Goal: Task Accomplishment & Management: Manage account settings

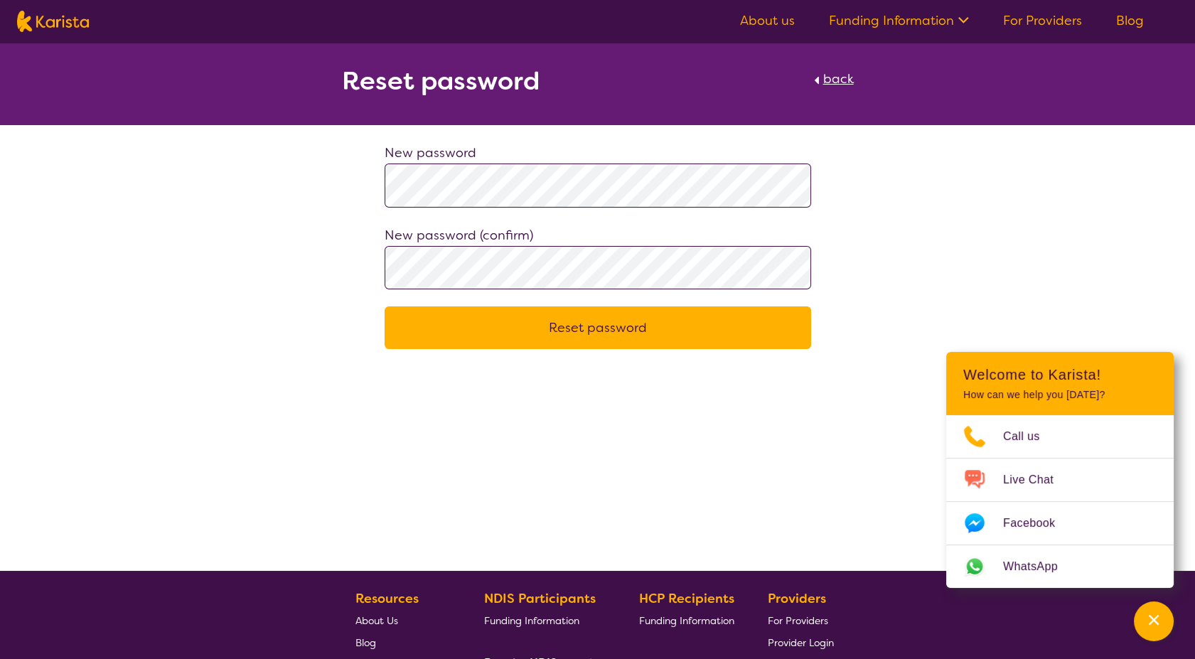
click at [596, 326] on button "Reset password" at bounding box center [598, 327] width 426 height 43
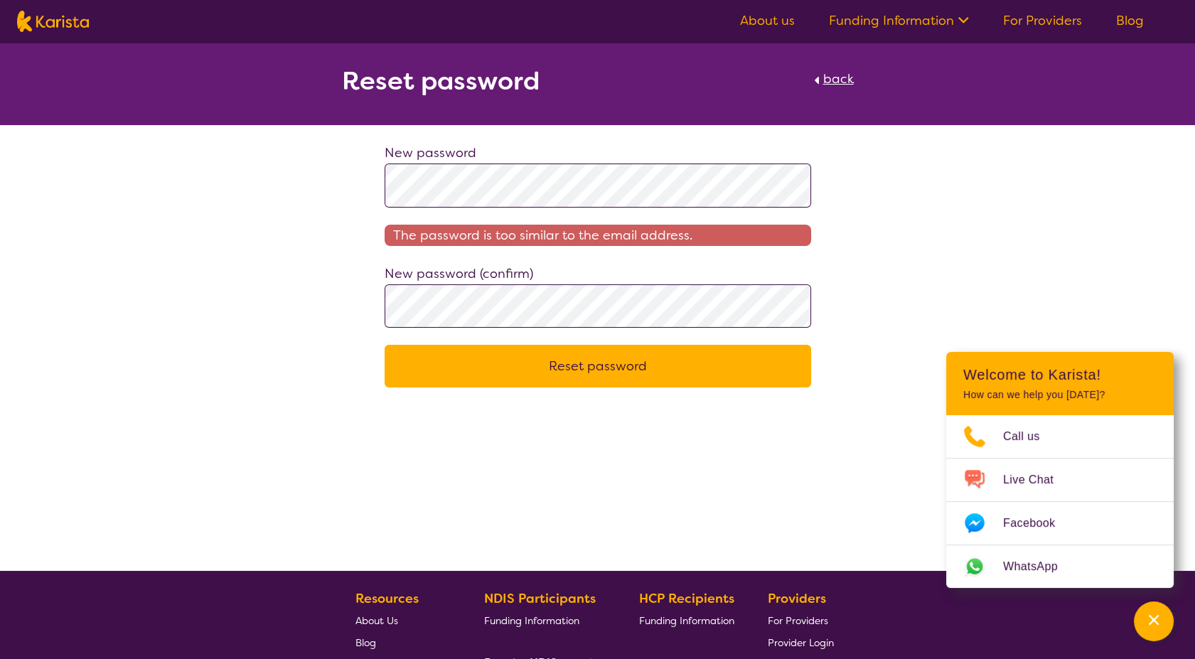
click at [279, 284] on div "New password The password is too similar to the email address. New password (co…" at bounding box center [597, 264] width 1195 height 245
click at [295, 175] on div "New password The password is too similar to the email address. New password (co…" at bounding box center [597, 264] width 1195 height 245
click at [648, 370] on button "Reset password" at bounding box center [598, 366] width 426 height 43
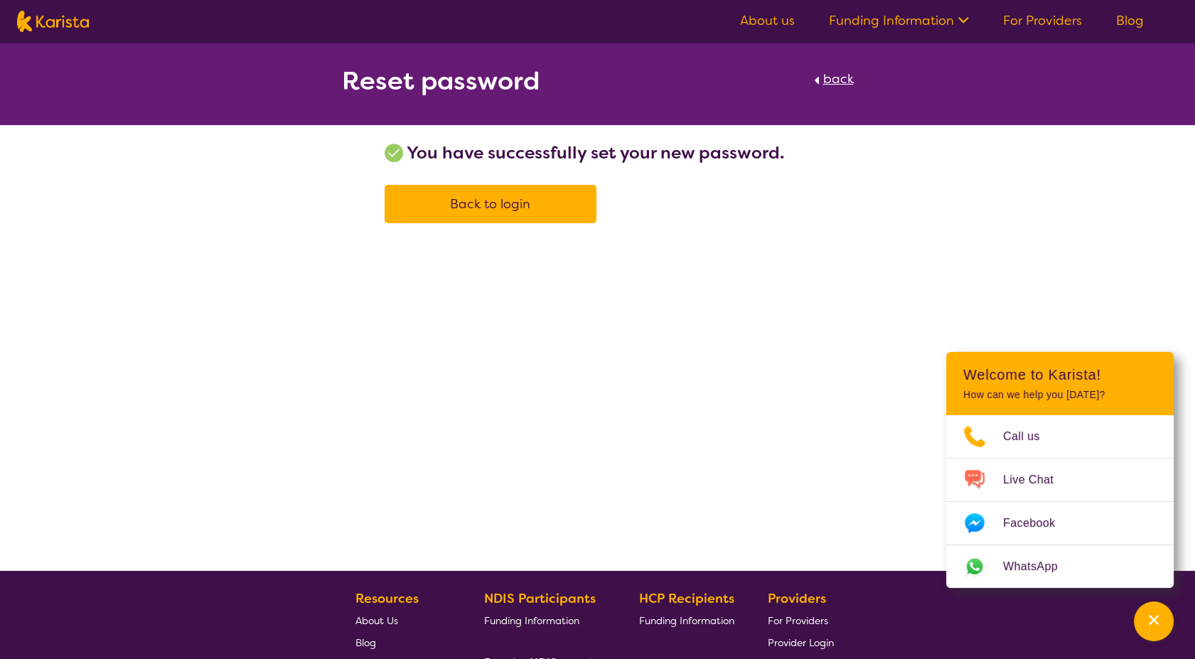
click at [513, 199] on span "Back to login" at bounding box center [490, 203] width 80 height 17
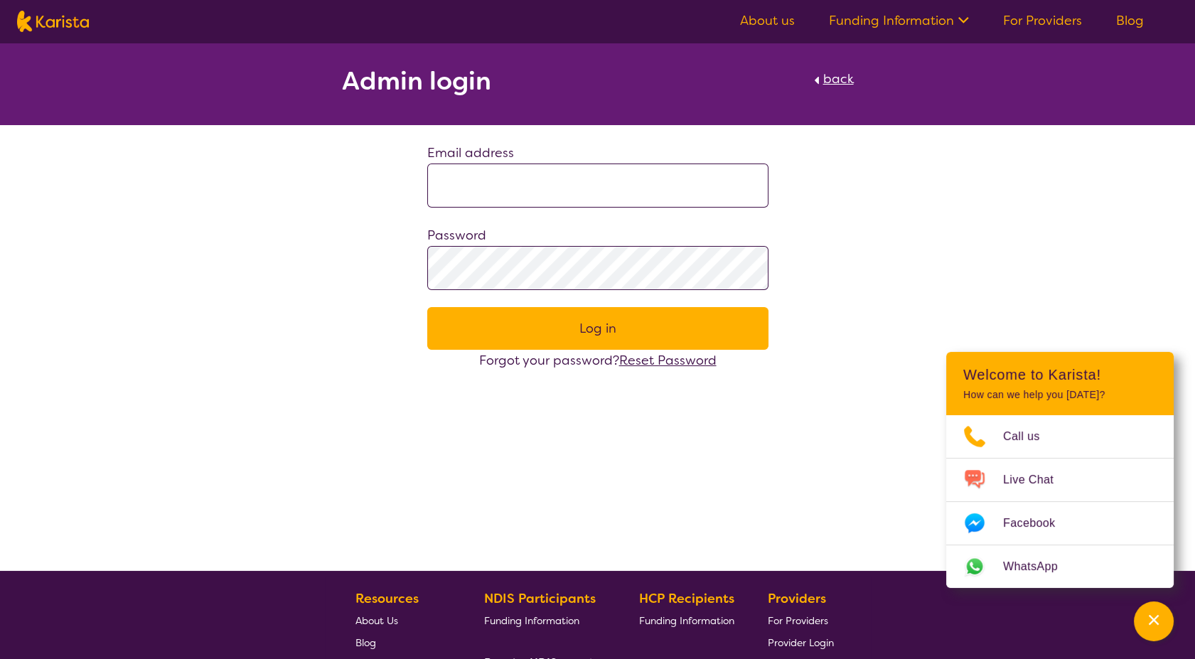
click at [704, 165] on input at bounding box center [597, 185] width 341 height 44
paste input "**********"
type input "**********"
click at [544, 270] on form "**********" at bounding box center [597, 256] width 341 height 229
click at [642, 318] on button "Log in" at bounding box center [597, 328] width 341 height 43
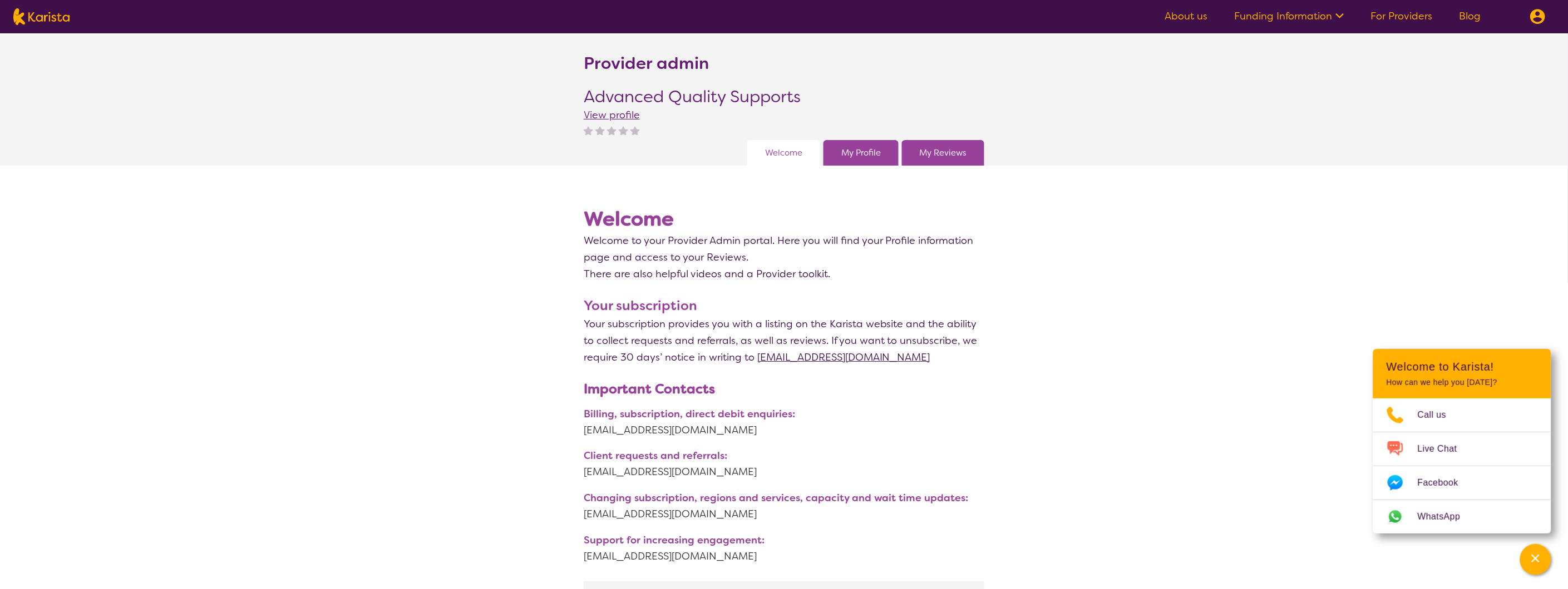
click at [883, 145] on div "My Profile" at bounding box center [861, 153] width 75 height 26
click at [884, 152] on div "My Profile" at bounding box center [861, 153] width 75 height 26
click at [858, 156] on link "My Profile" at bounding box center [861, 153] width 39 height 16
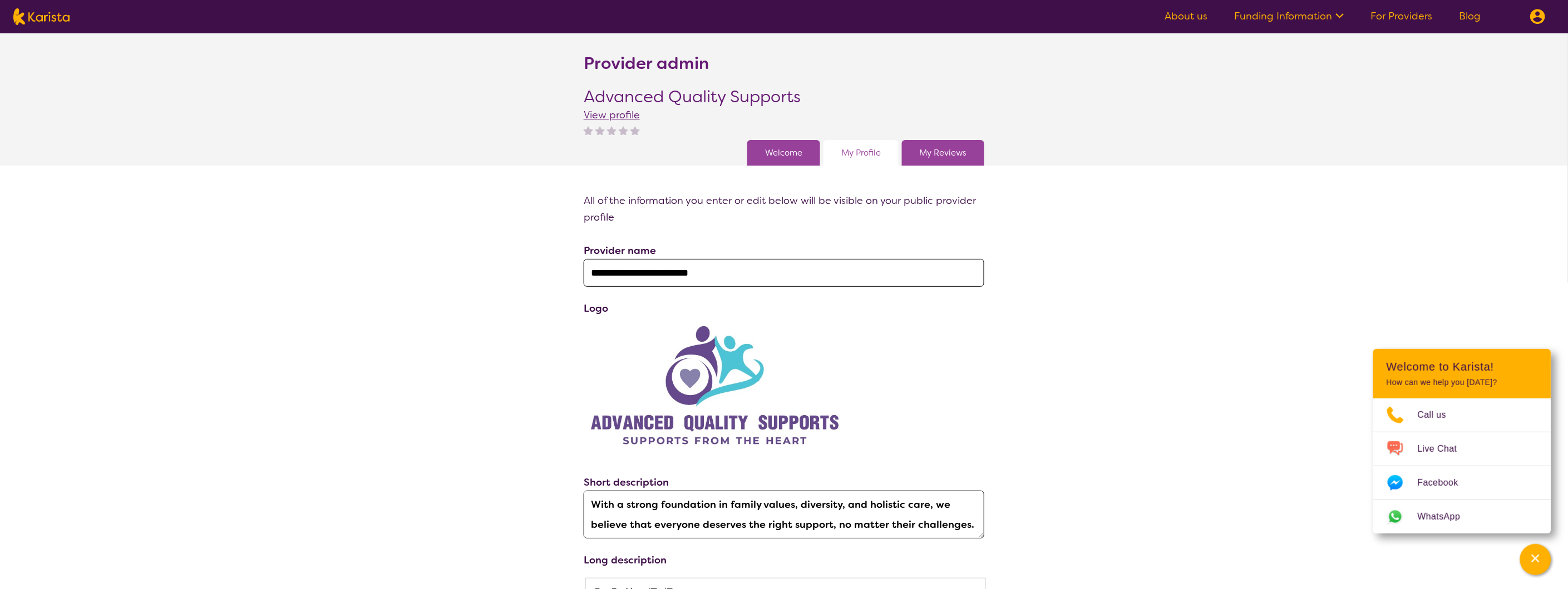
click at [935, 145] on link "My Reviews" at bounding box center [943, 153] width 47 height 16
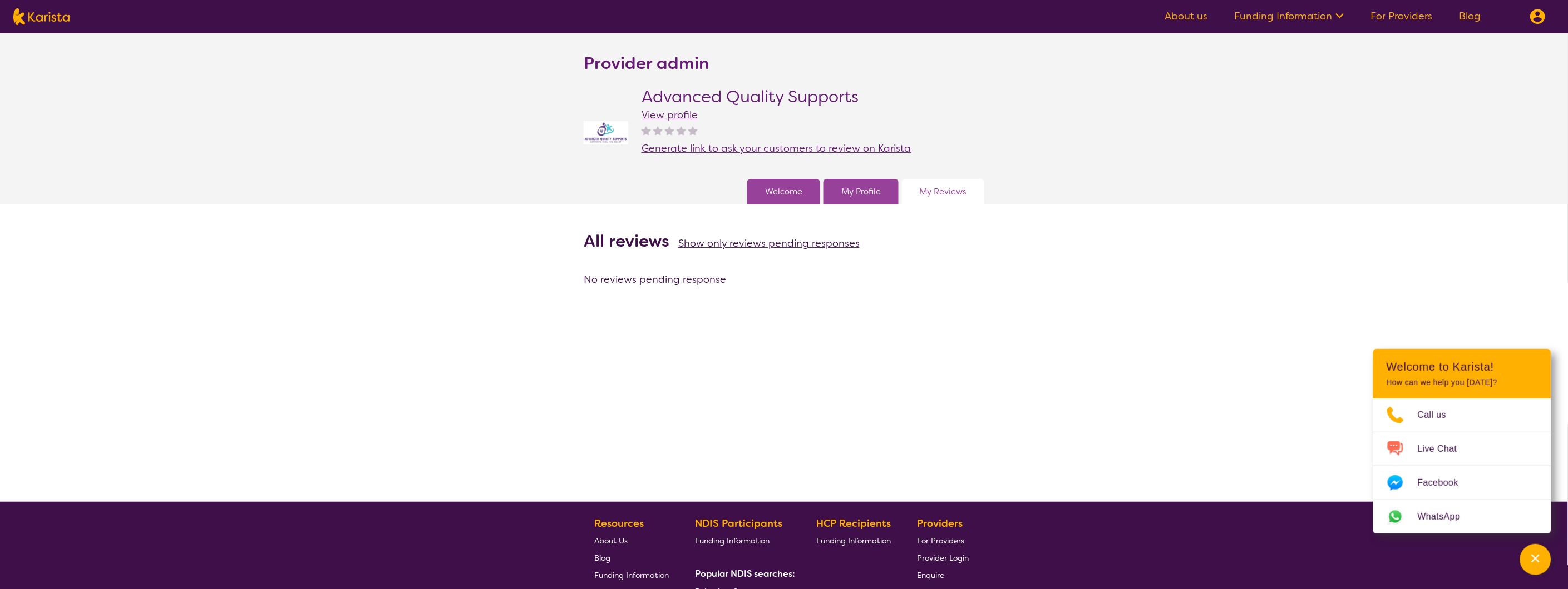
click at [664, 114] on span "View profile" at bounding box center [669, 115] width 56 height 13
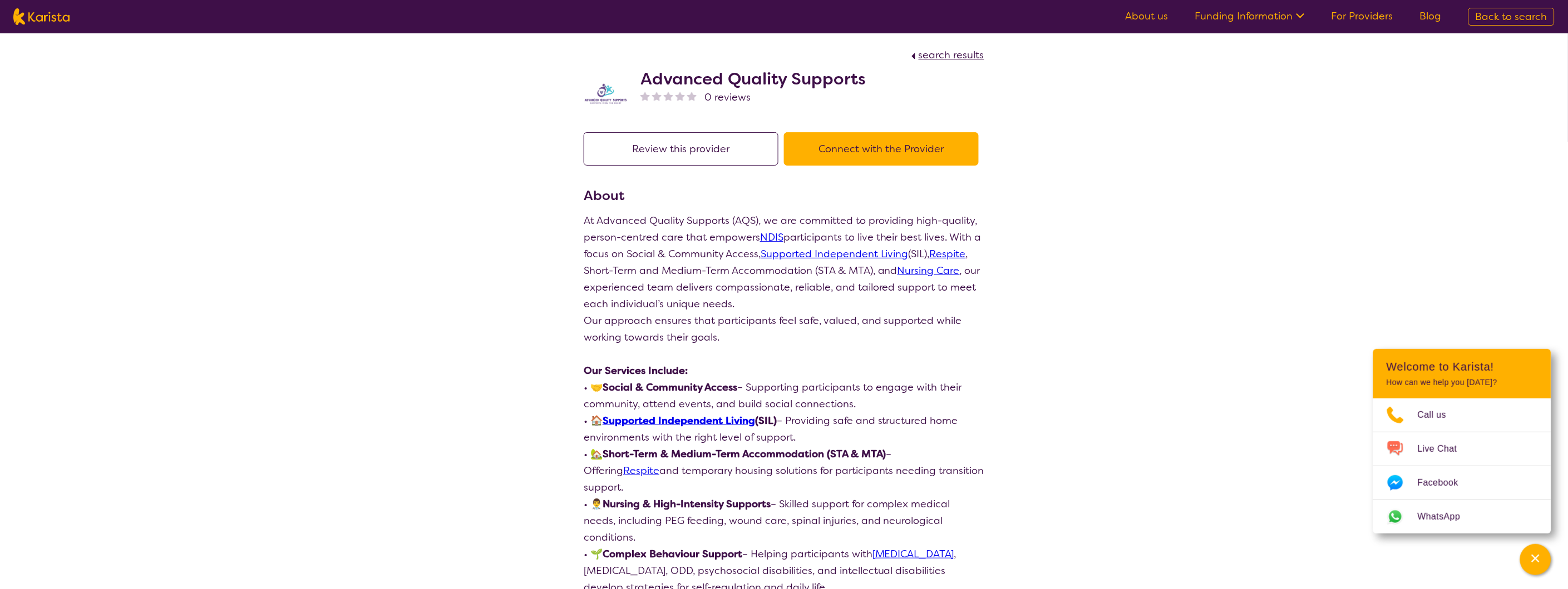
click at [908, 149] on button "Connect with the Provider" at bounding box center [881, 149] width 195 height 34
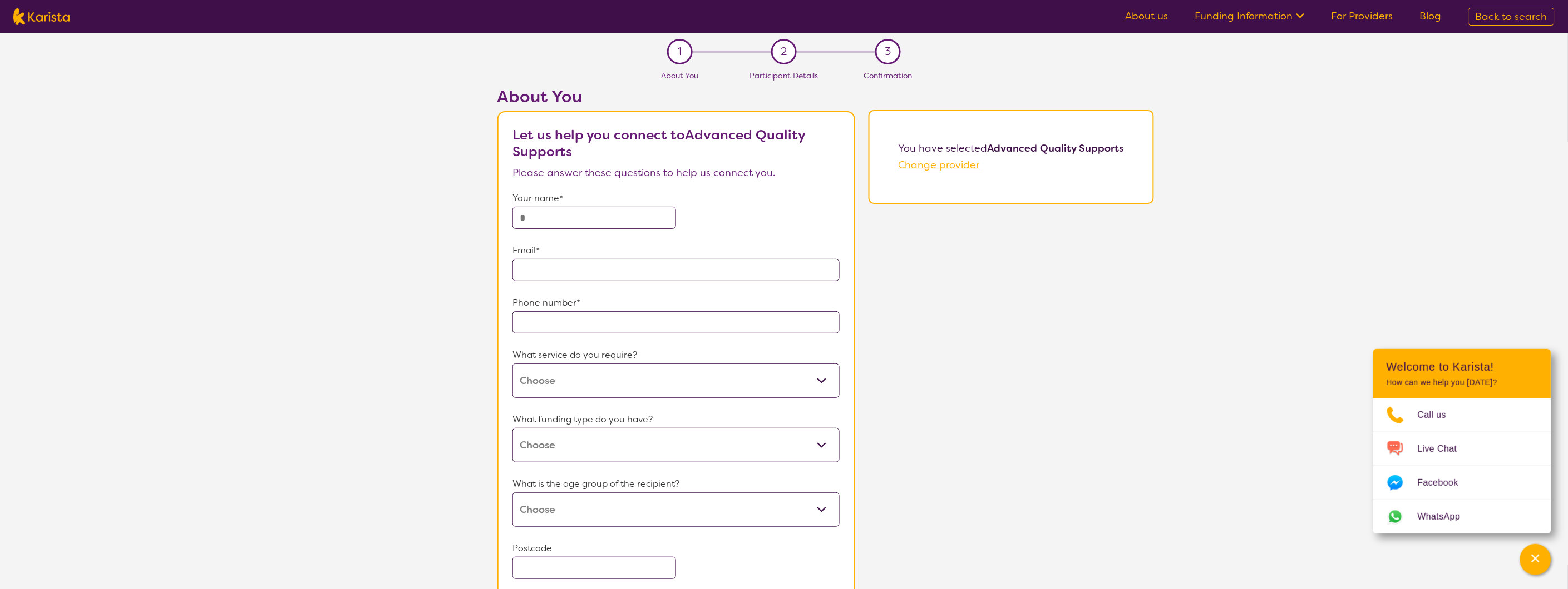
click at [935, 16] on link "For Providers" at bounding box center [1362, 16] width 62 height 13
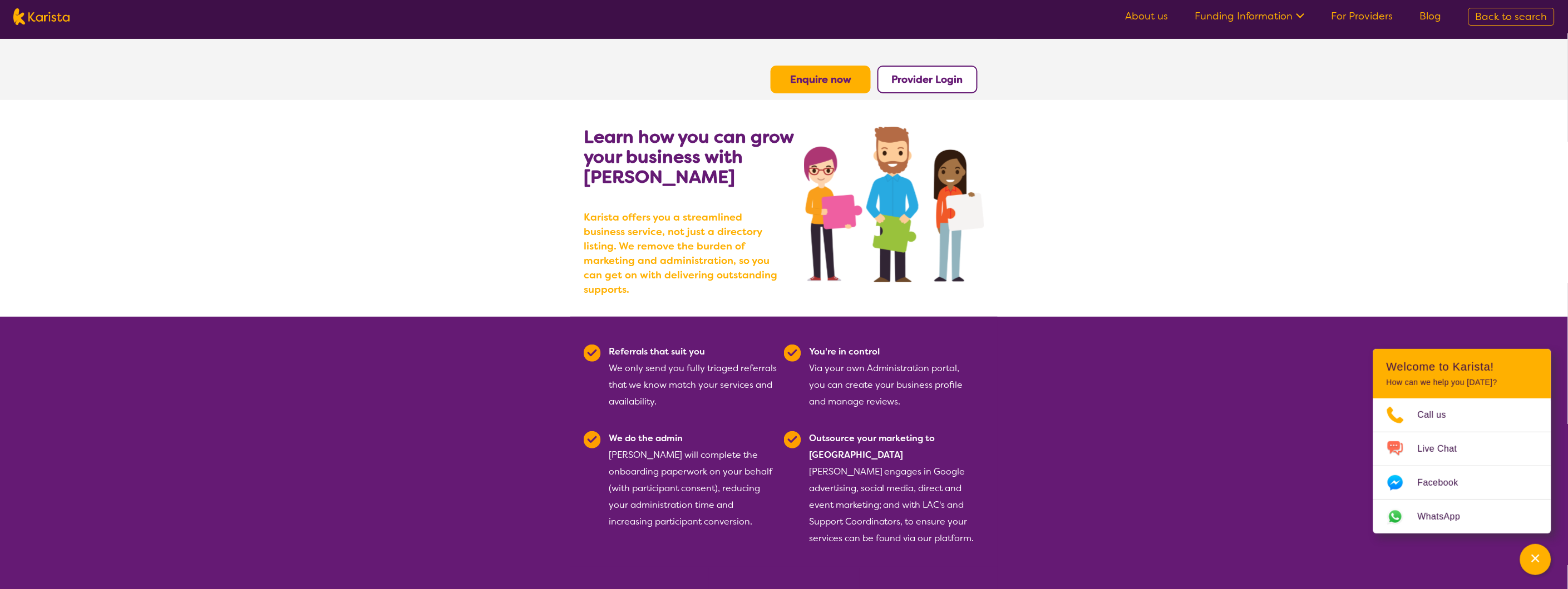
click at [928, 77] on b "Provider Login" at bounding box center [927, 79] width 71 height 13
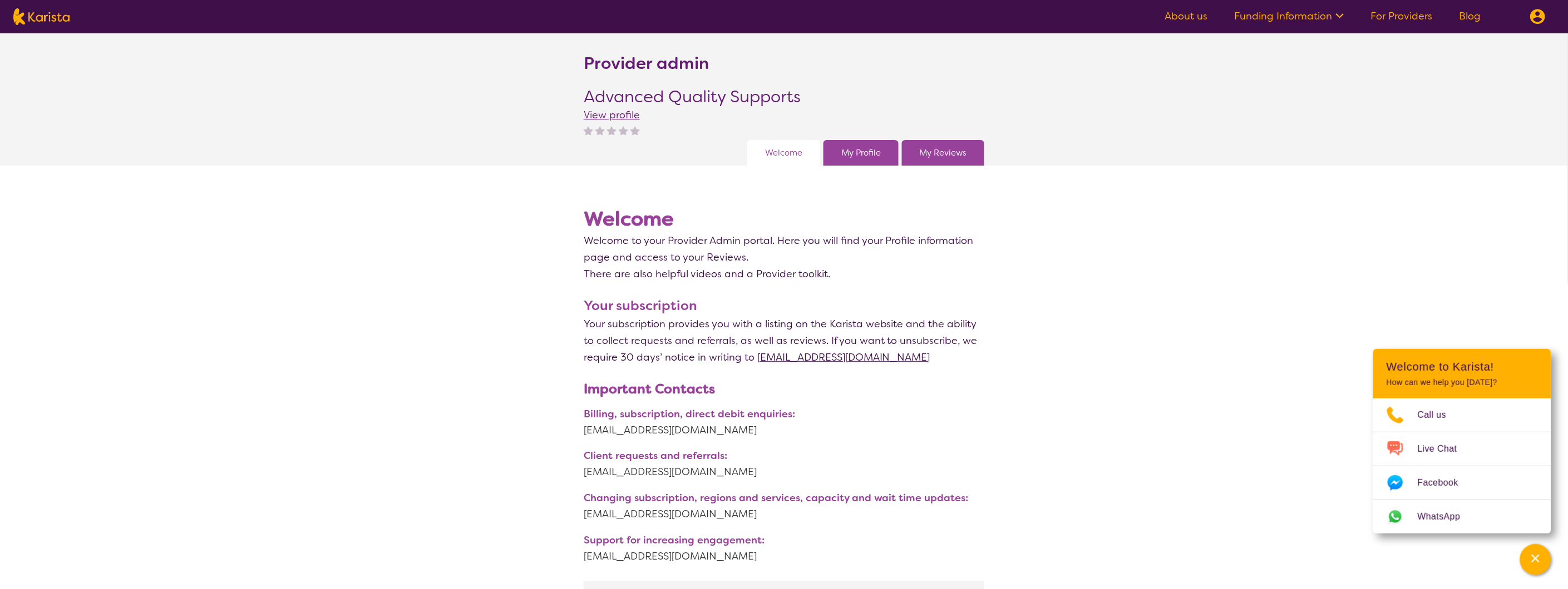
click at [842, 147] on link "My Profile" at bounding box center [861, 153] width 39 height 16
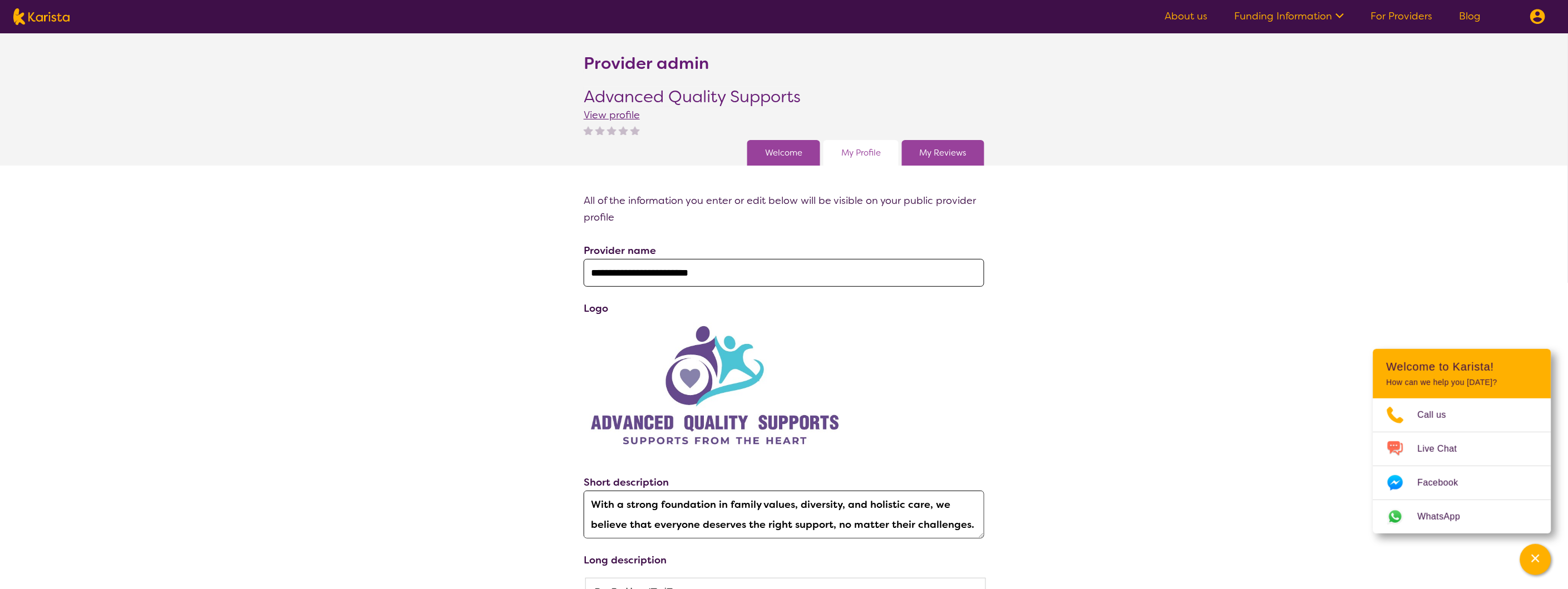
click at [946, 153] on link "My Reviews" at bounding box center [943, 153] width 47 height 16
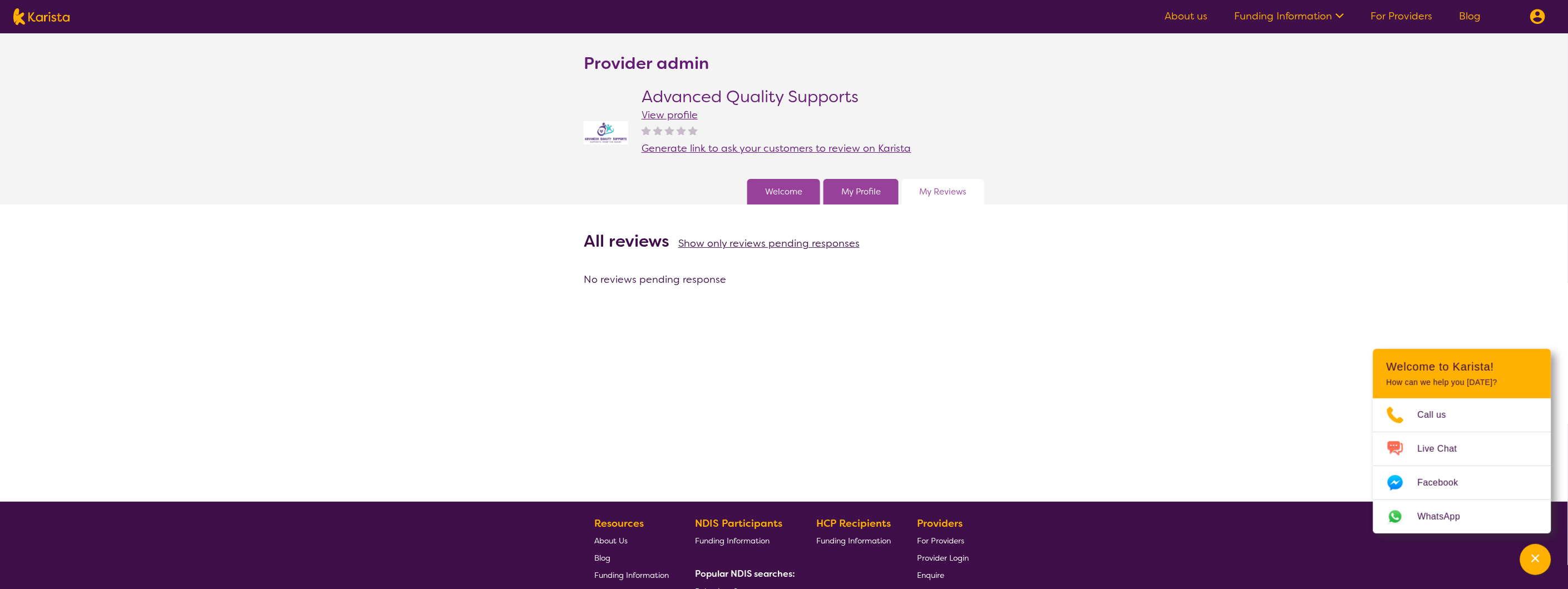
click at [1267, 14] on link "Funding Information" at bounding box center [1289, 16] width 110 height 13
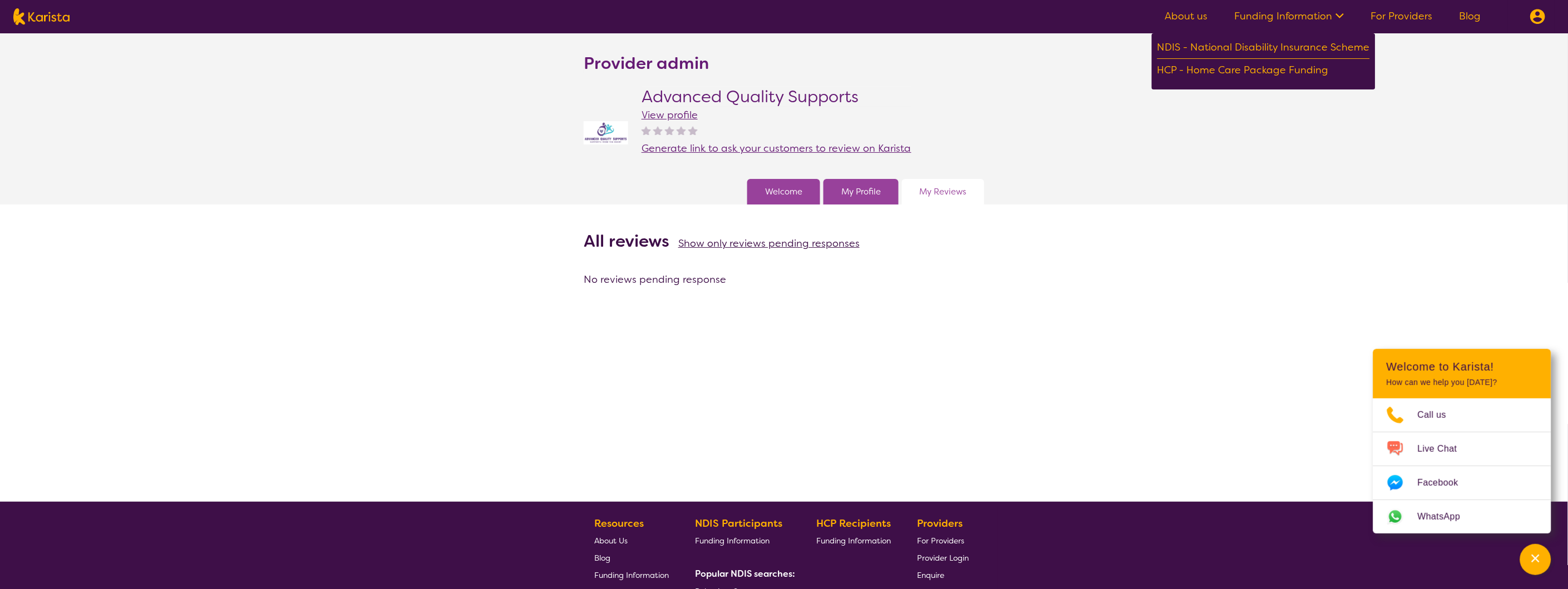
click at [1541, 10] on img at bounding box center [1537, 16] width 16 height 16
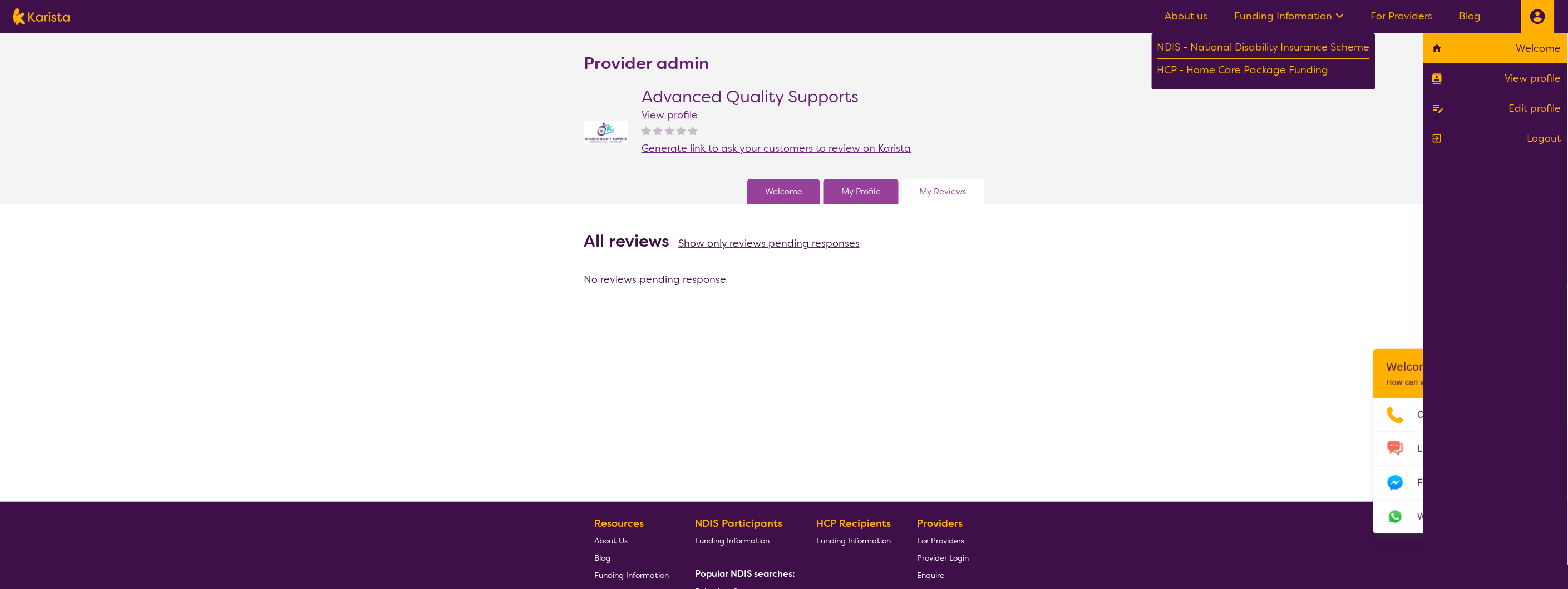
click at [1544, 51] on link "Welcome" at bounding box center [1496, 48] width 132 height 16
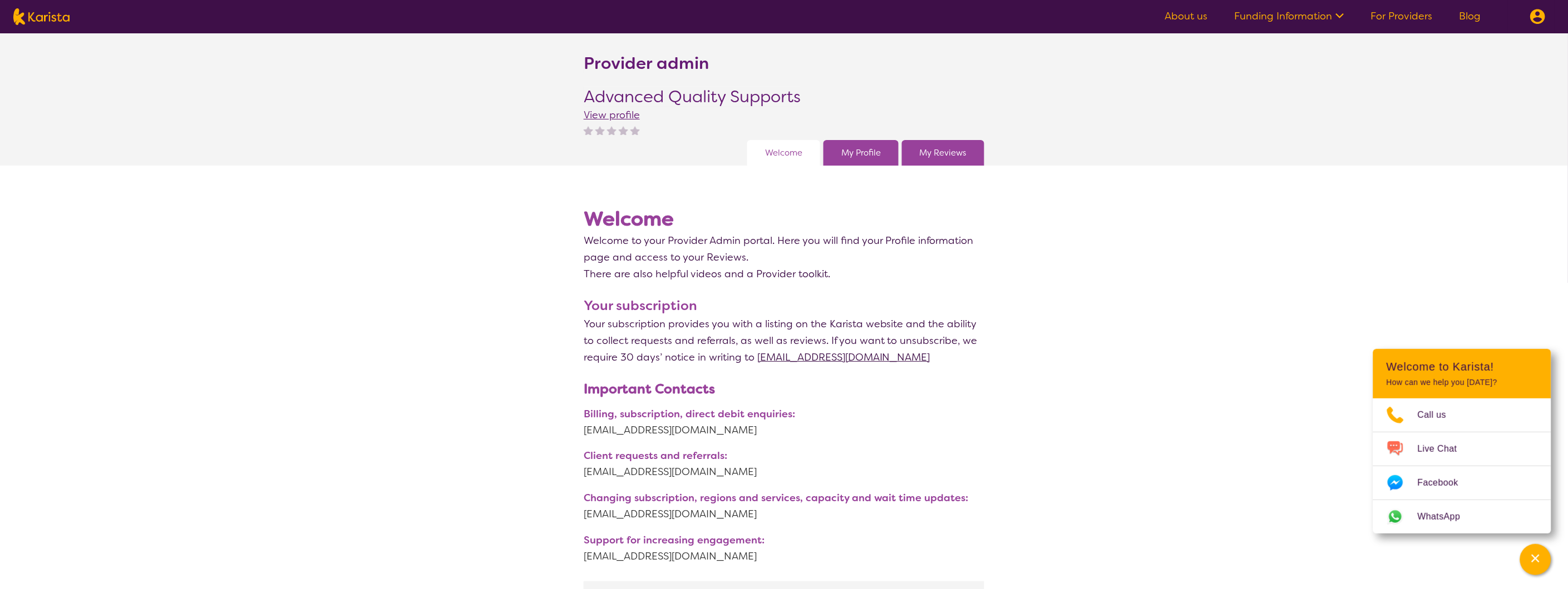
click at [1541, 16] on img at bounding box center [1537, 16] width 16 height 16
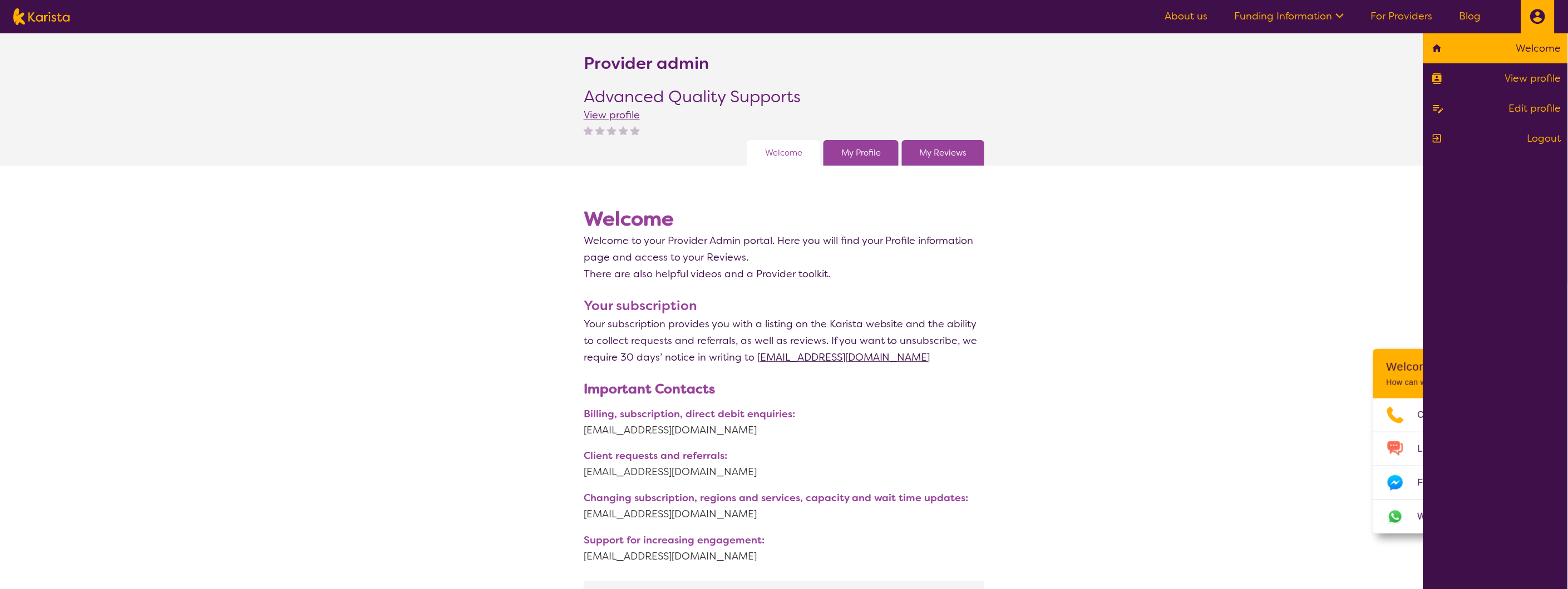
click at [1534, 134] on link "Logout" at bounding box center [1496, 138] width 132 height 16
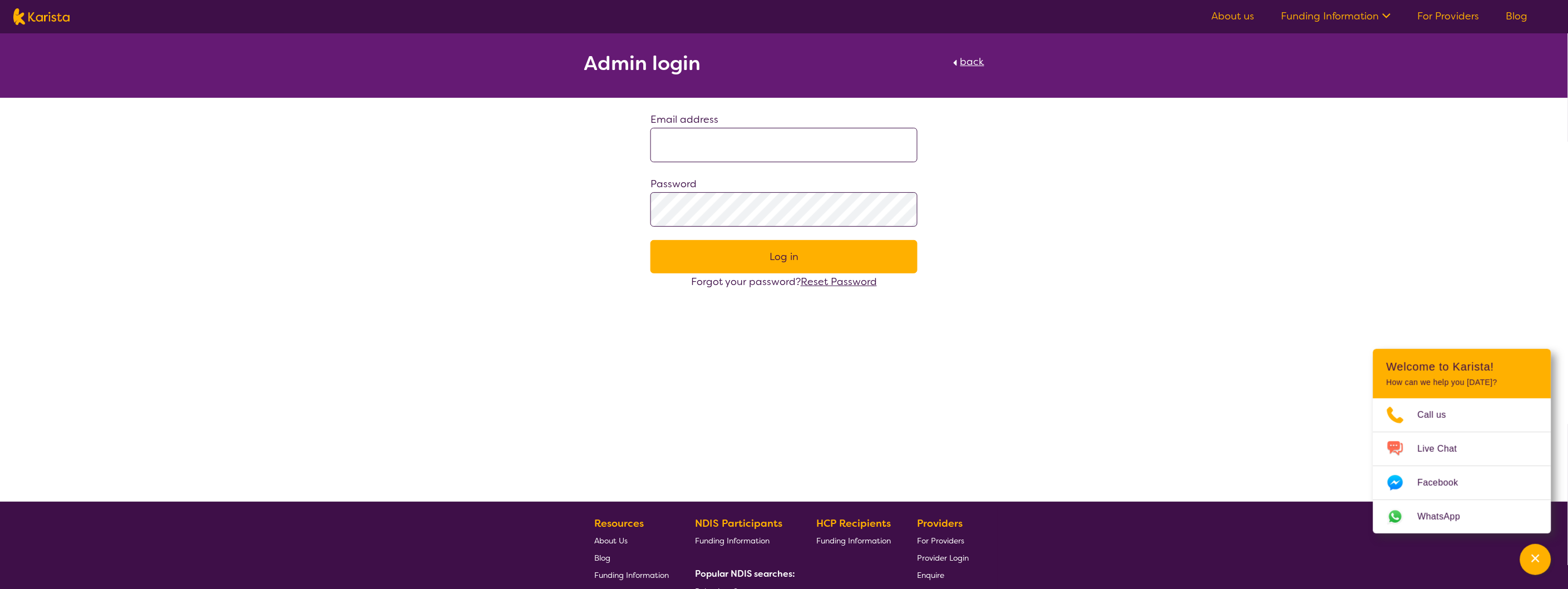
drag, startPoint x: 1011, startPoint y: 447, endPoint x: 1015, endPoint y: 456, distance: 9.8
click at [1011, 445] on div "Admin login back Email address Password Log in Forgot your password? Reset Pass…" at bounding box center [784, 268] width 1568 height 469
